Goal: Navigation & Orientation: Find specific page/section

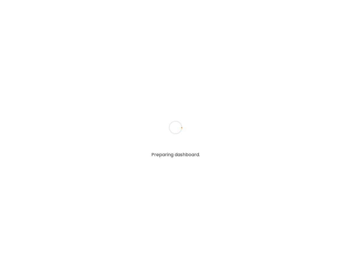
type input "**********"
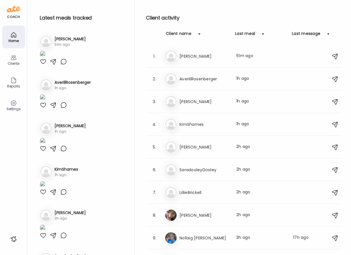
type input "**********"
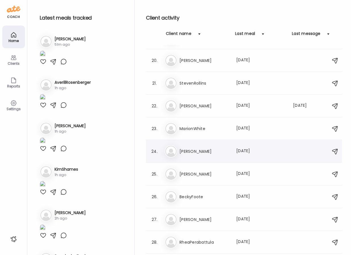
click at [215, 150] on h3 "[PERSON_NAME]" at bounding box center [204, 151] width 50 height 7
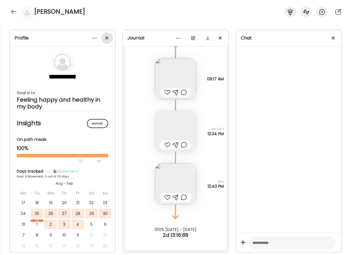
click at [108, 39] on div at bounding box center [106, 37] width 11 height 11
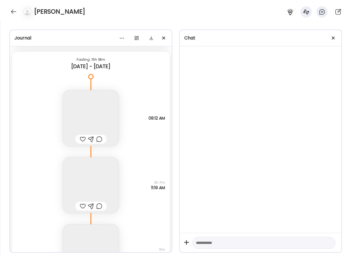
scroll to position [3000, 0]
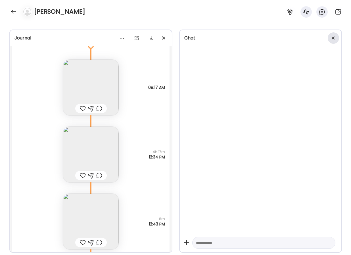
click at [336, 41] on div at bounding box center [333, 37] width 11 height 11
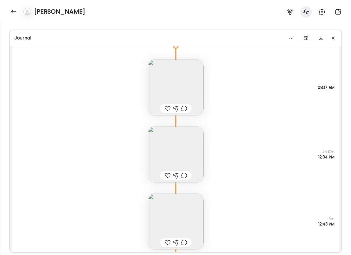
scroll to position [3045, 0]
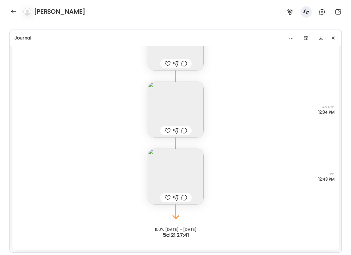
click at [193, 175] on img at bounding box center [176, 177] width 56 height 56
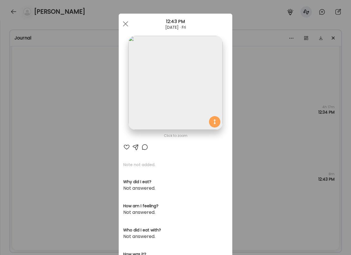
click at [202, 97] on img at bounding box center [175, 83] width 94 height 94
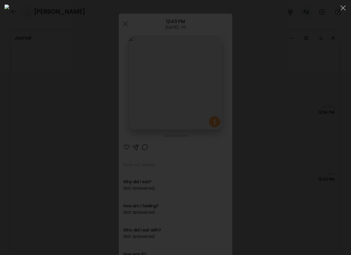
click at [313, 116] on div at bounding box center [176, 128] width 342 height 246
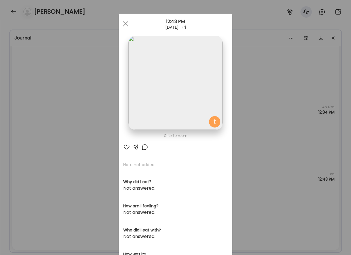
click at [279, 144] on div "Ate Coach Dashboard Wahoo! It’s official Take a moment to set up your Coach Pro…" at bounding box center [175, 127] width 351 height 255
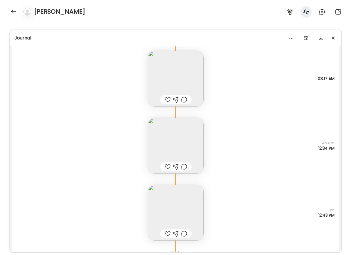
scroll to position [2987, 0]
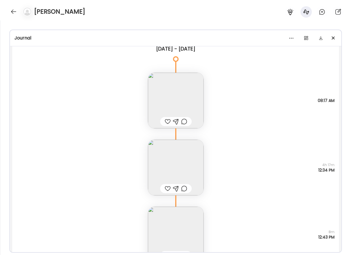
click at [191, 170] on img at bounding box center [176, 168] width 56 height 56
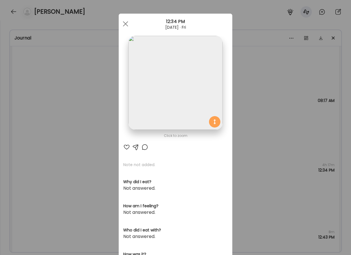
click at [202, 85] on img at bounding box center [175, 83] width 94 height 94
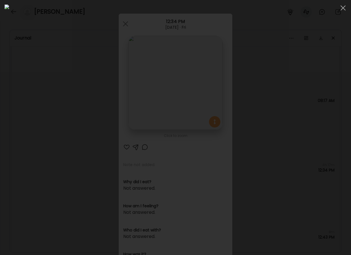
click at [321, 136] on div at bounding box center [176, 128] width 342 height 246
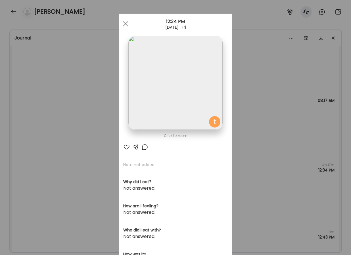
click at [290, 164] on div "Ate Coach Dashboard Wahoo! It’s official Take a moment to set up your Coach Pro…" at bounding box center [175, 127] width 351 height 255
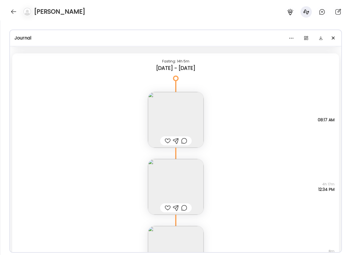
scroll to position [2937, 0]
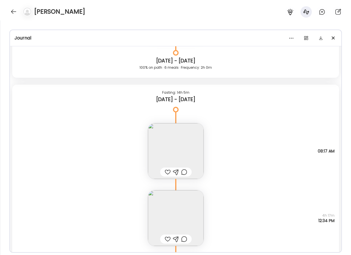
click at [183, 159] on img at bounding box center [176, 151] width 56 height 56
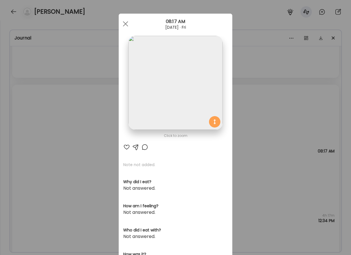
click at [237, 141] on div "Ate Coach Dashboard Wahoo! It’s official Take a moment to set up your Coach Pro…" at bounding box center [175, 127] width 351 height 255
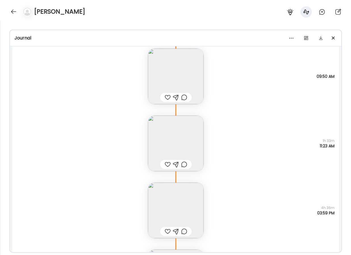
scroll to position [2196, 0]
click at [185, 138] on img at bounding box center [176, 144] width 56 height 56
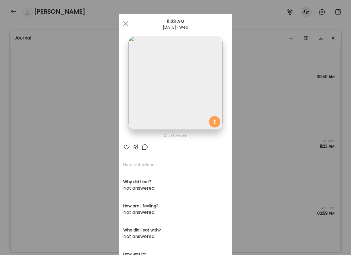
click at [188, 92] on img at bounding box center [175, 83] width 94 height 94
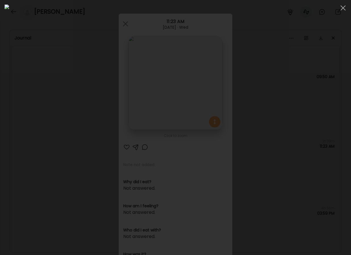
click at [318, 157] on div at bounding box center [176, 128] width 342 height 246
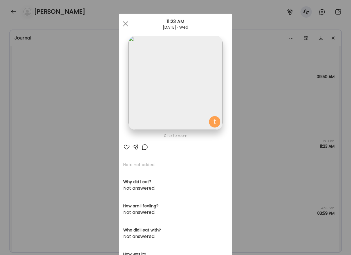
click at [262, 148] on div "Ate Coach Dashboard Wahoo! It’s official Take a moment to set up your Coach Pro…" at bounding box center [175, 127] width 351 height 255
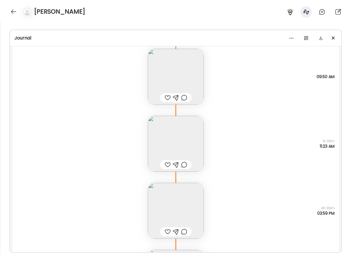
click at [198, 143] on img at bounding box center [176, 144] width 56 height 56
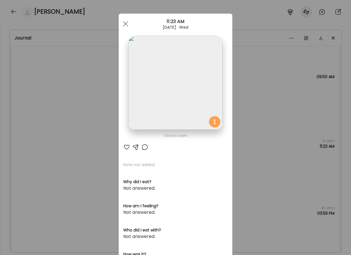
click at [180, 112] on img at bounding box center [175, 83] width 94 height 94
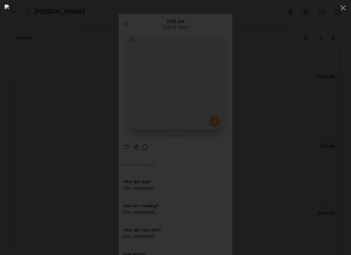
click at [323, 128] on div at bounding box center [176, 128] width 342 height 246
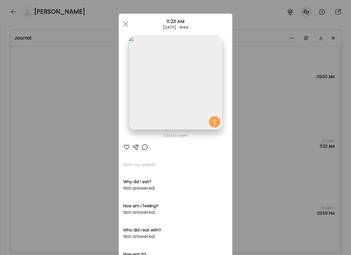
click at [281, 151] on div "Ate Coach Dashboard Wahoo! It’s official Take a moment to set up your Coach Pro…" at bounding box center [175, 127] width 351 height 255
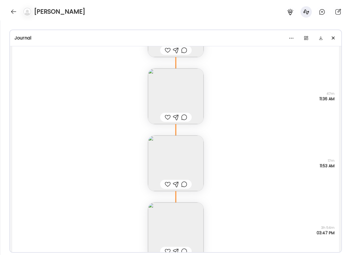
scroll to position [1866, 0]
